Goal: Find specific page/section: Find specific page/section

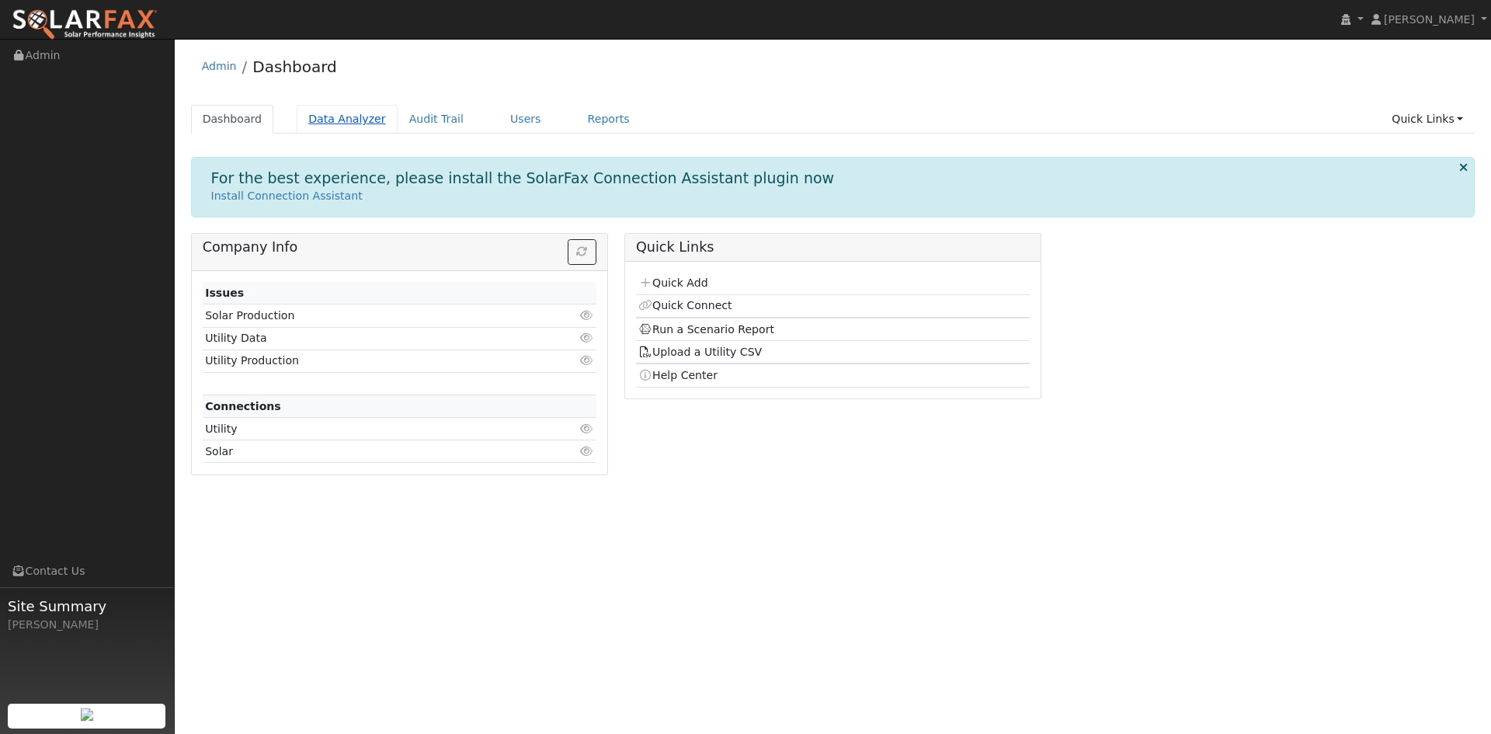
click at [311, 125] on link "Data Analyzer" at bounding box center [347, 119] width 101 height 29
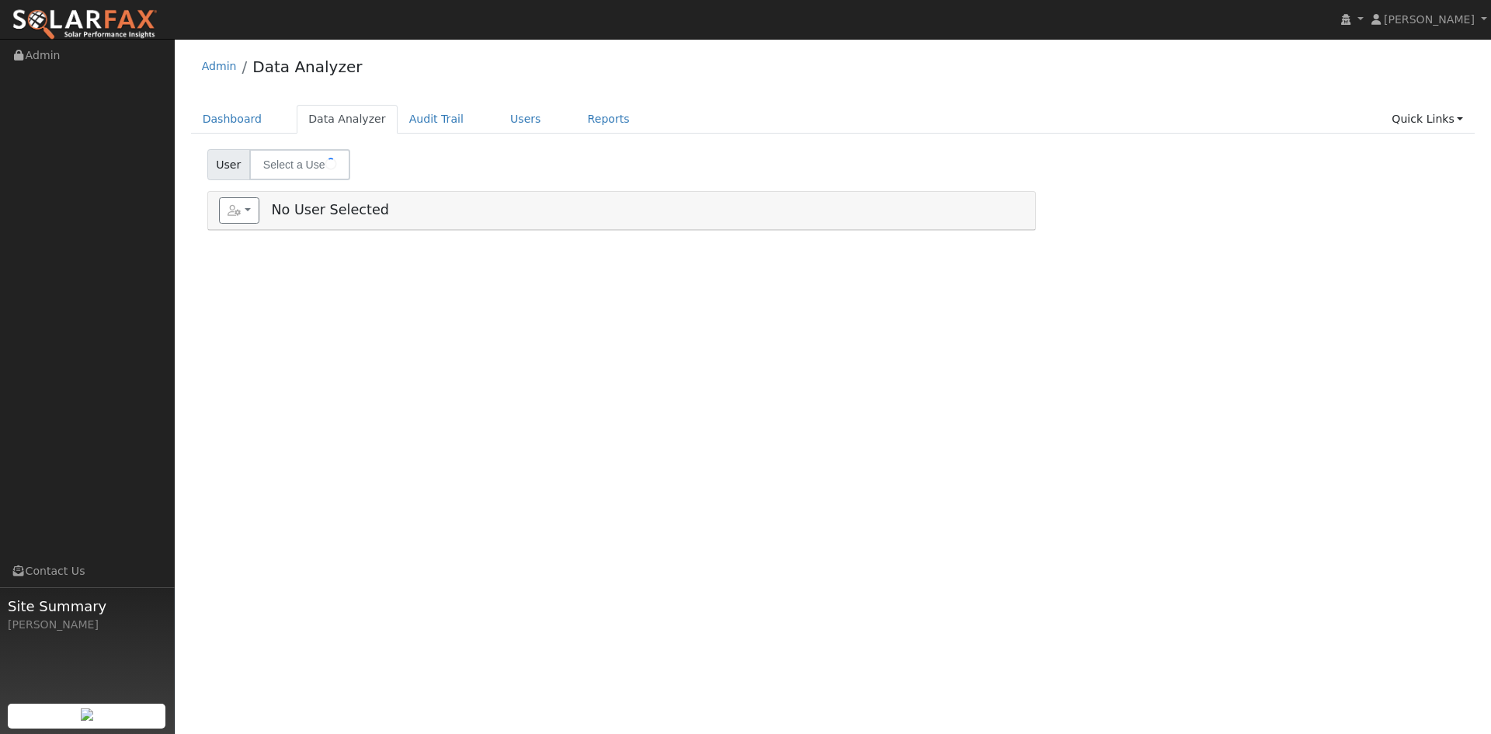
click at [224, 135] on div "Dashboard Data Analyzer Audit Trail Users Reports Quick Links Quick Add Quick C…" at bounding box center [833, 127] width 1285 height 44
type input "Nakshdeep Sandhu"
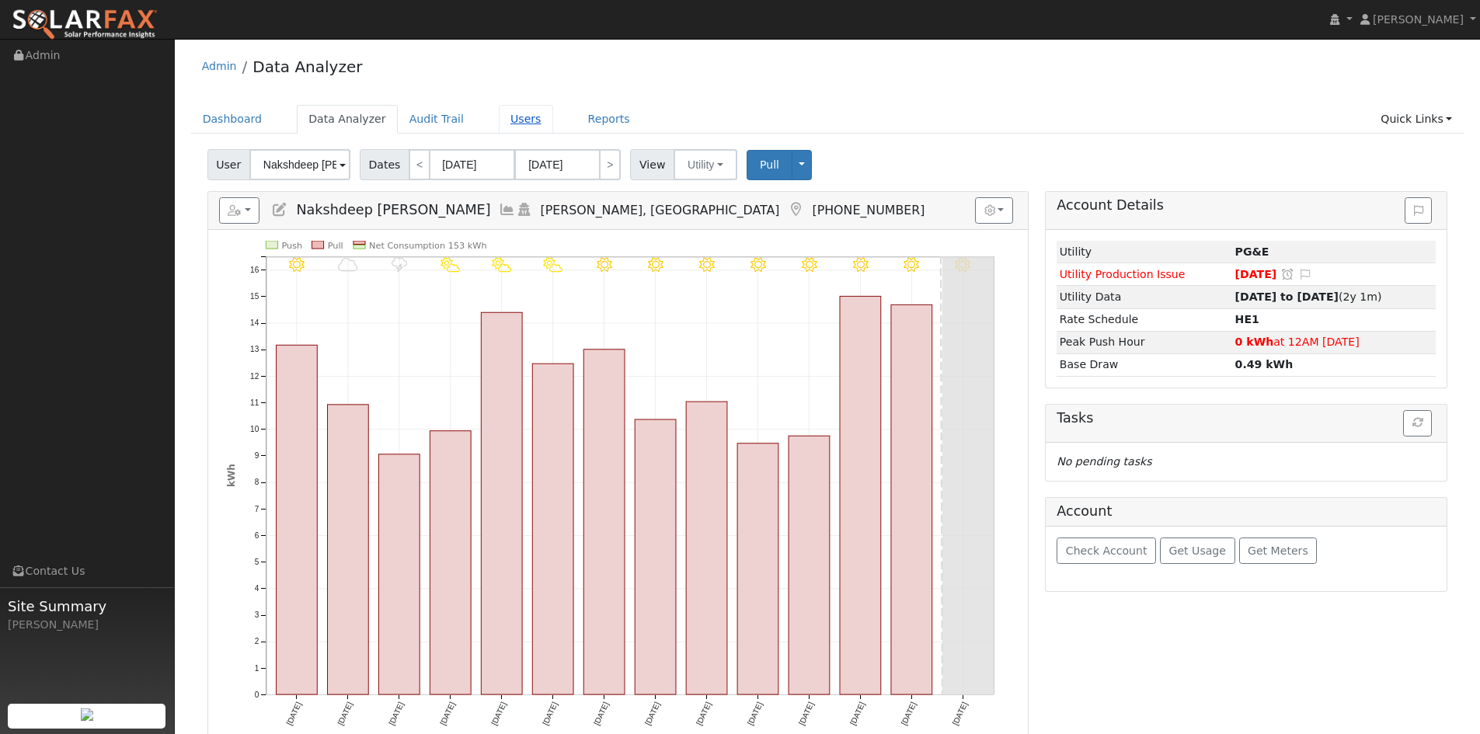
click at [506, 117] on link "Users" at bounding box center [526, 119] width 54 height 29
